Goal: Check status: Check status

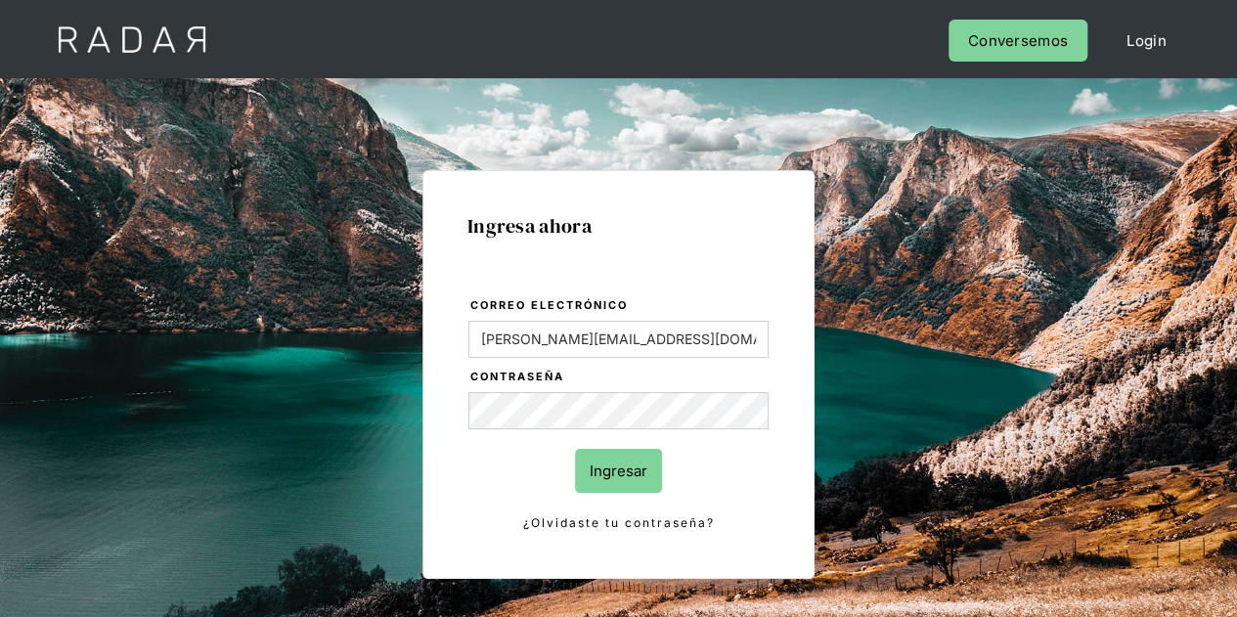
click at [630, 478] on input "Ingresar" at bounding box center [618, 471] width 87 height 44
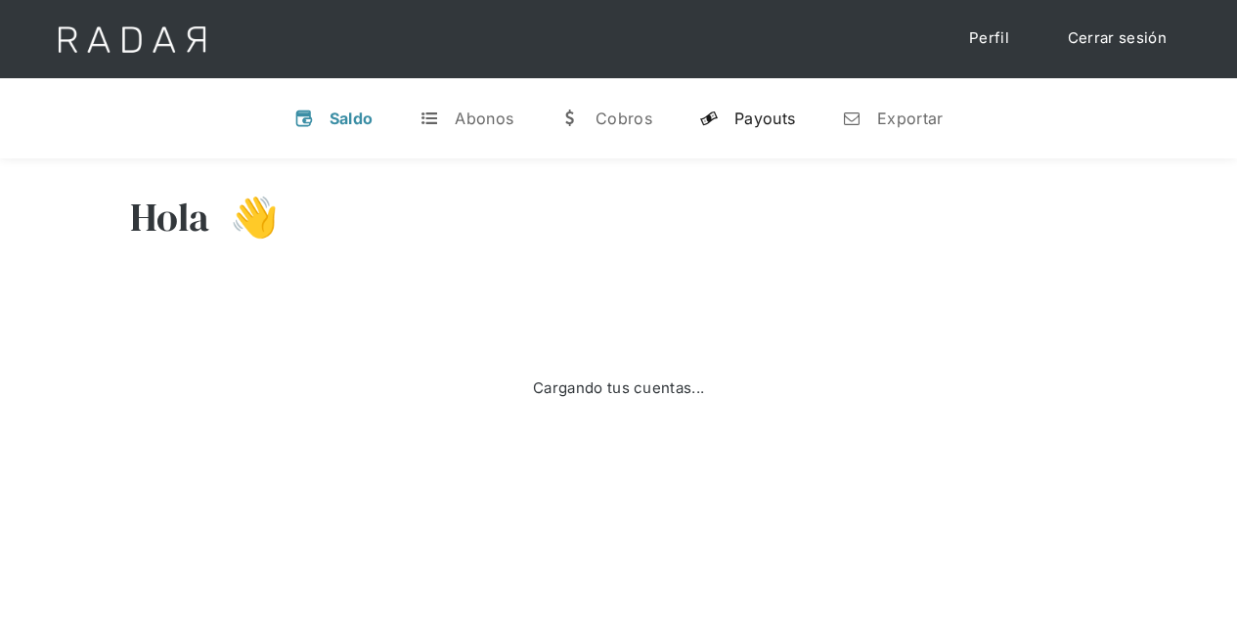
click at [786, 116] on div "Payouts" at bounding box center [764, 119] width 61 height 20
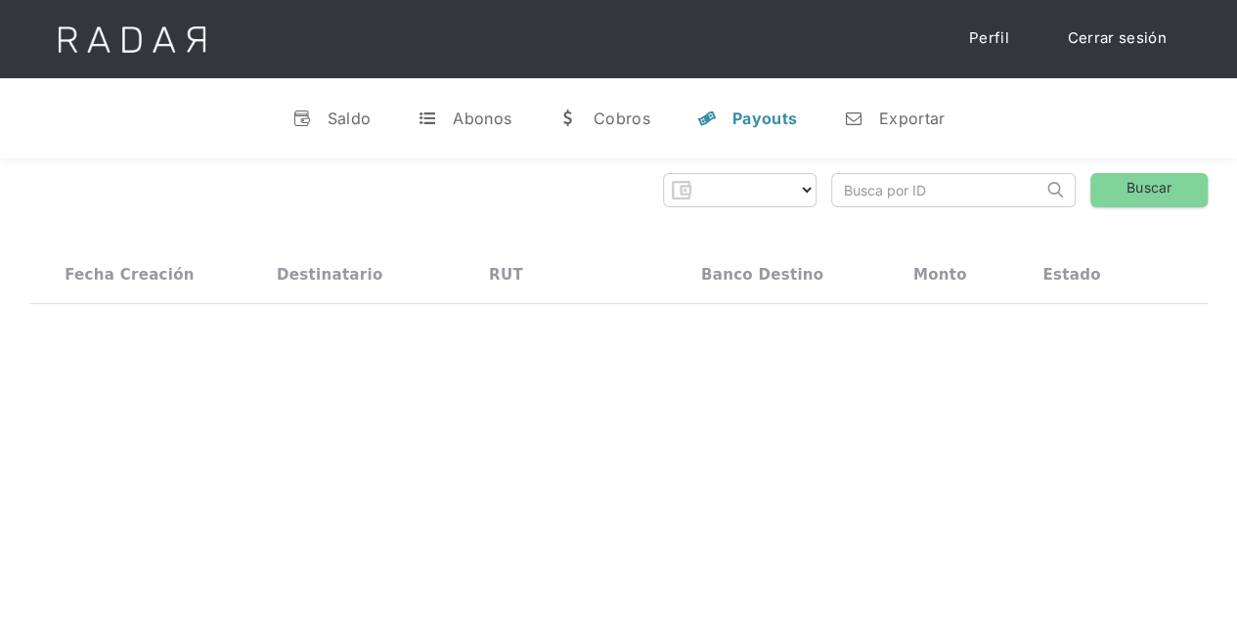
click at [870, 195] on input "search" at bounding box center [937, 190] width 210 height 32
paste input "52111bf6-b66b-4031-9fa8-9fefeb5a3471"
type input "52111bf6-b66b-4031-9fa8-9fefeb5a3471"
select select "prontopaga"
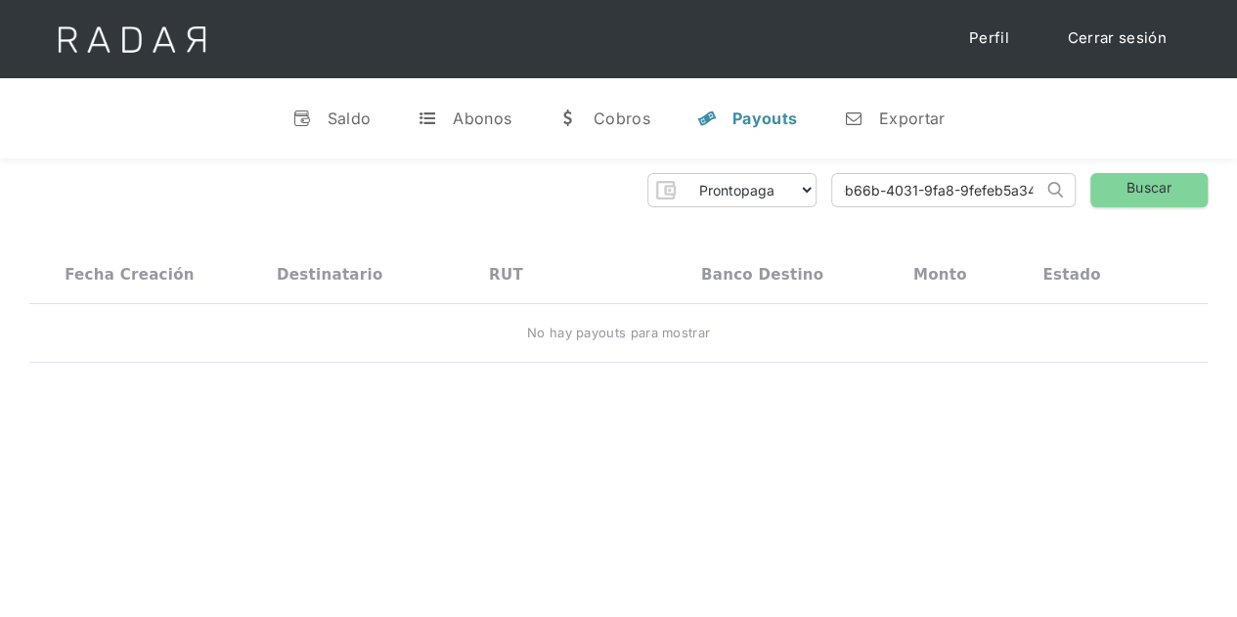
scroll to position [0, 74]
type input "52111bf6-b66b-4031-9fa8-9fefeb5a3471"
click at [1175, 181] on link "Buscar" at bounding box center [1148, 190] width 117 height 34
